Goal: Information Seeking & Learning: Learn about a topic

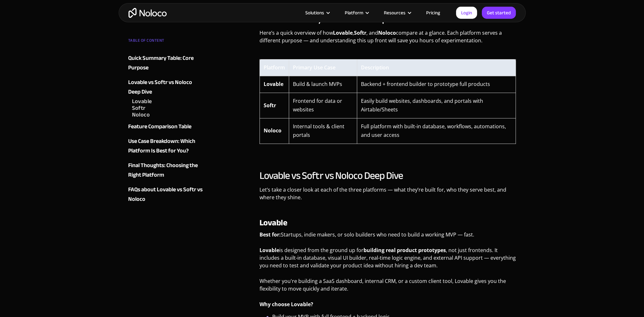
scroll to position [414, 0]
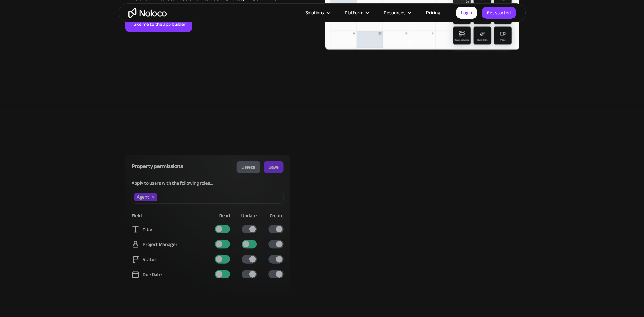
scroll to position [1273, 0]
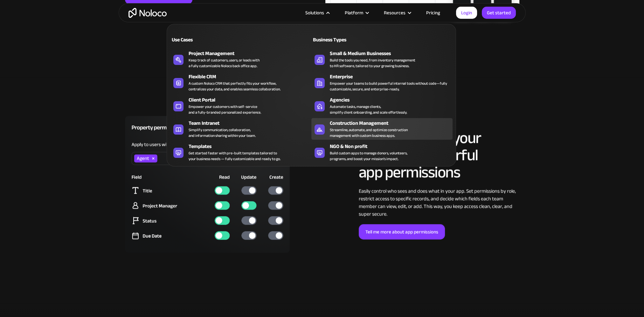
click at [352, 127] on div "Streamline, automate, and optimize construction management with custom business…" at bounding box center [369, 132] width 78 height 11
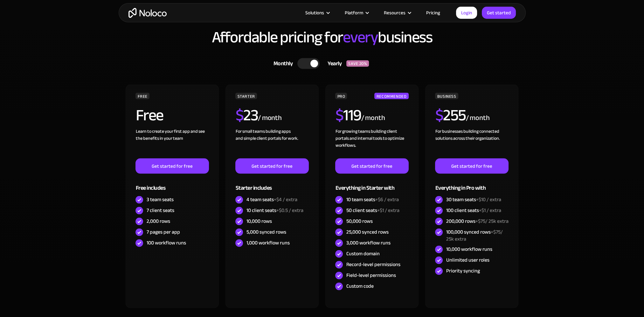
scroll to position [1814, 0]
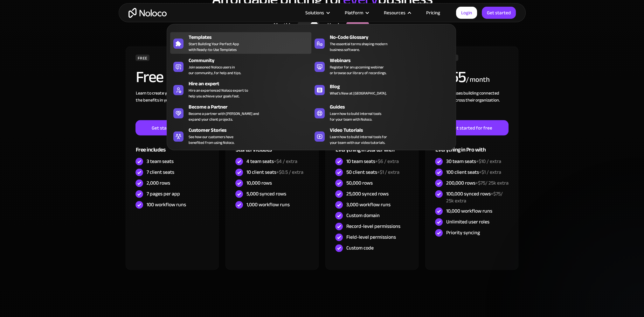
click at [186, 41] on link "Templates Start Building Your Perfect App with Ready-to-Use Templates" at bounding box center [240, 43] width 141 height 22
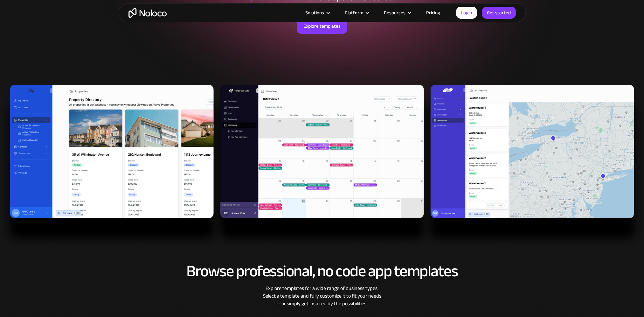
scroll to position [127, 0]
